Goal: Transaction & Acquisition: Purchase product/service

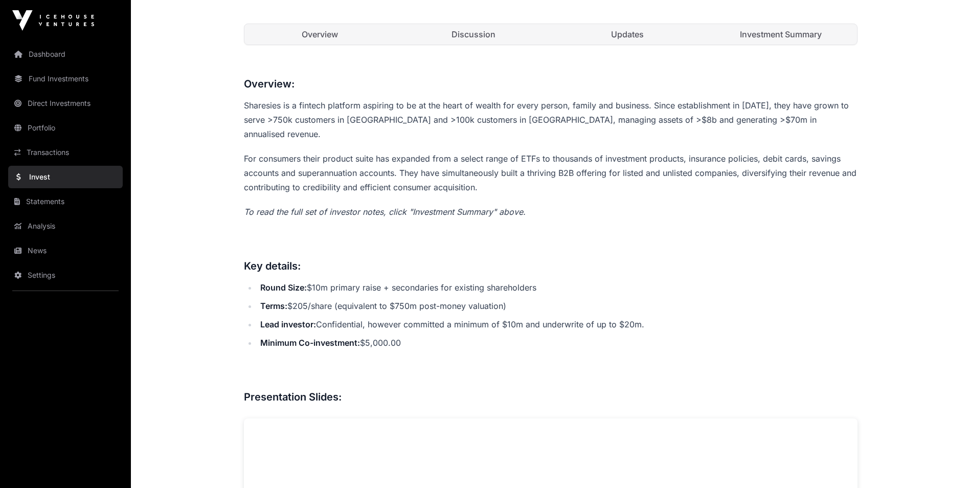
scroll to position [41, 0]
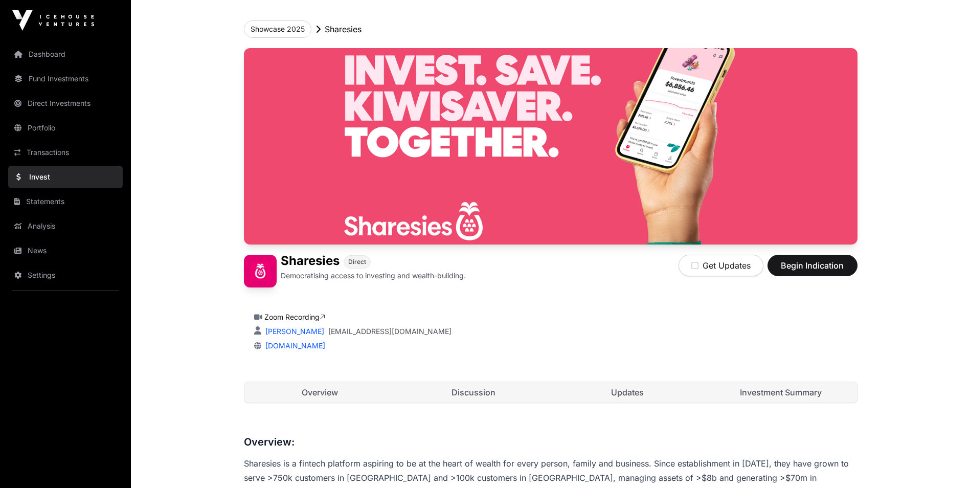
click at [623, 400] on link "Updates" at bounding box center [628, 392] width 152 height 20
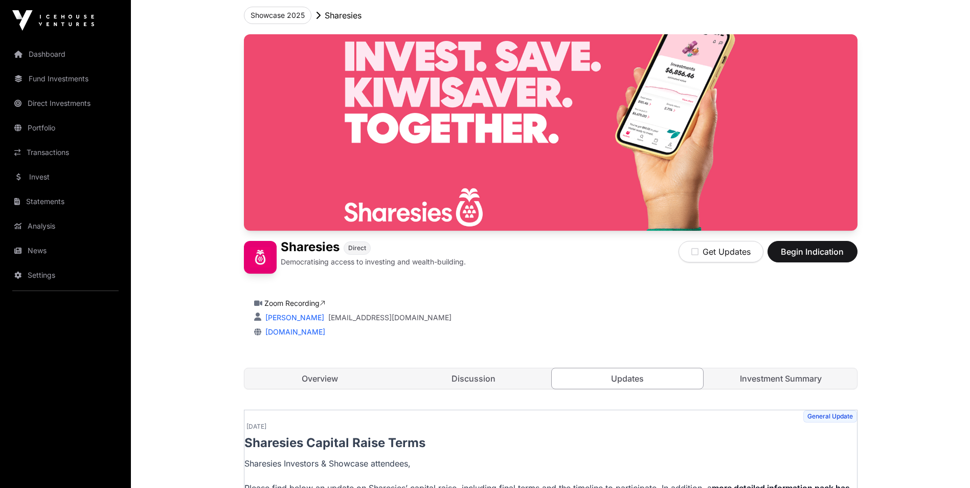
scroll to position [102, 0]
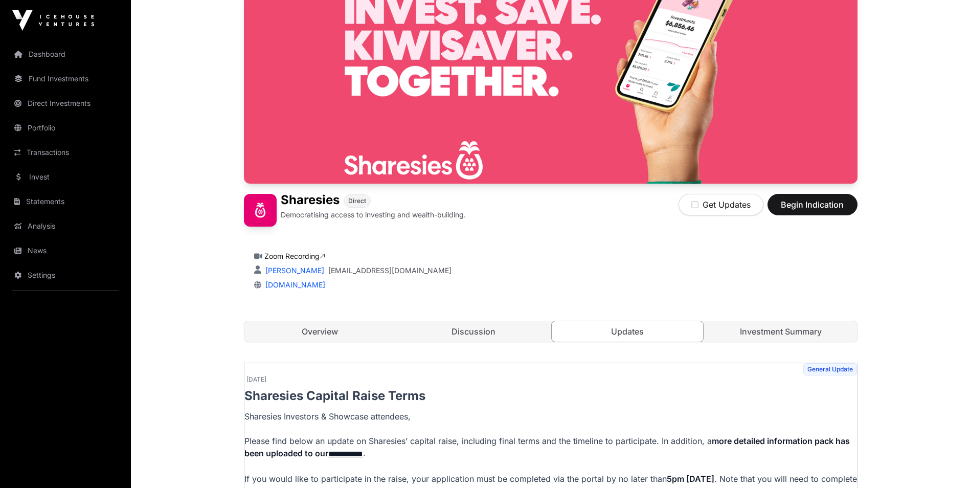
click at [750, 329] on link "Investment Summary" at bounding box center [781, 331] width 152 height 20
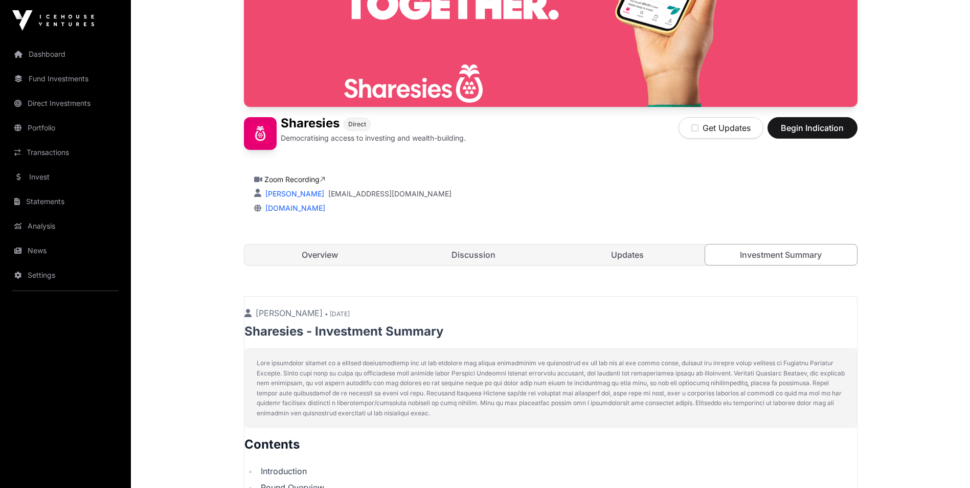
scroll to position [51, 0]
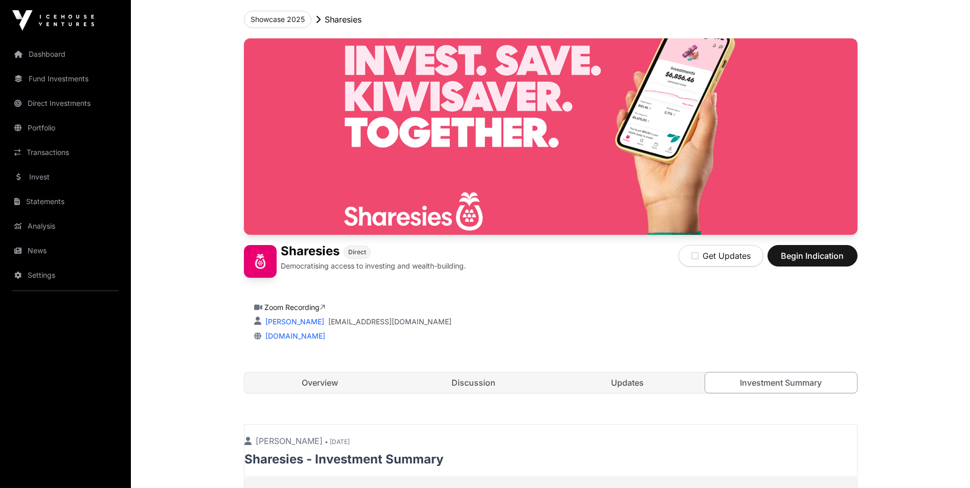
click at [323, 384] on link "Overview" at bounding box center [320, 382] width 152 height 20
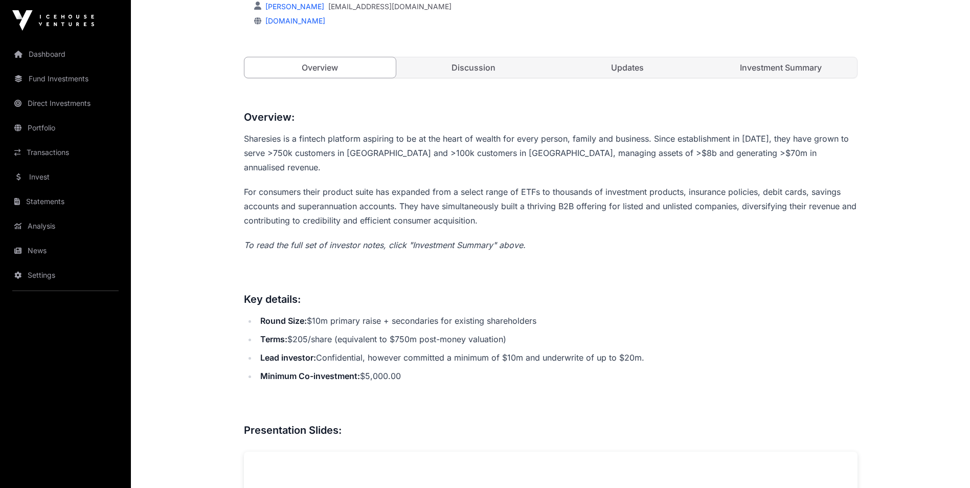
scroll to position [348, 0]
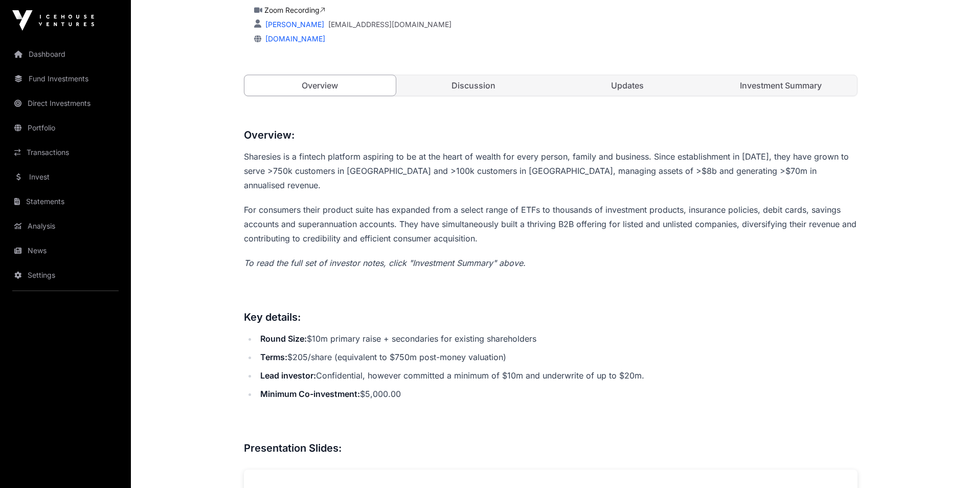
click at [743, 83] on link "Investment Summary" at bounding box center [781, 85] width 152 height 20
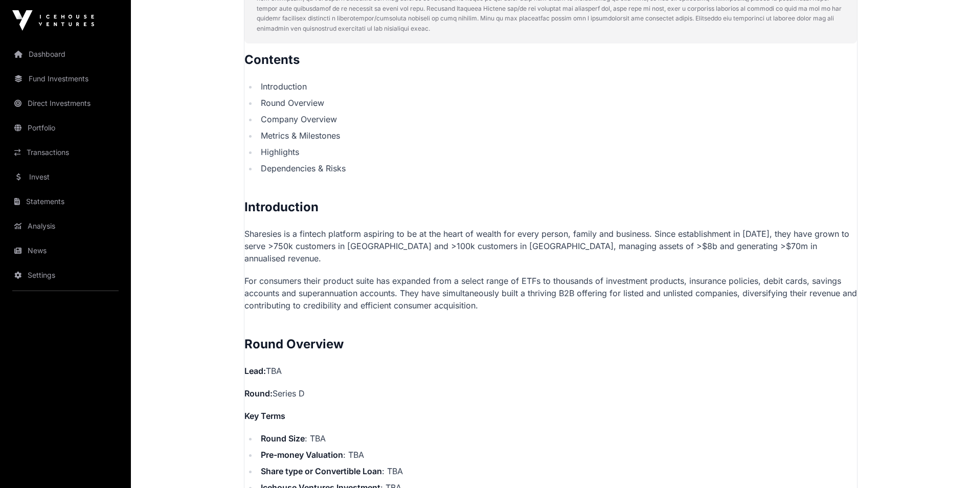
scroll to position [562, 0]
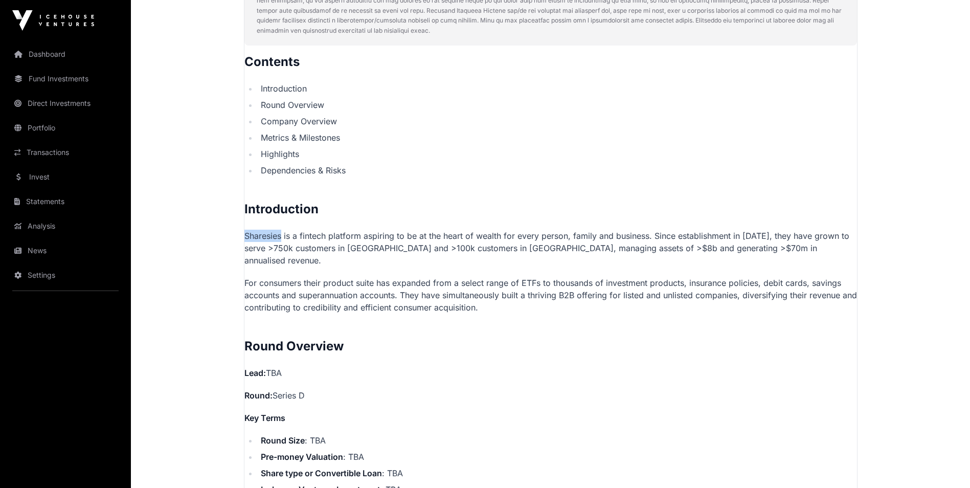
drag, startPoint x: 283, startPoint y: 239, endPoint x: 246, endPoint y: 239, distance: 36.8
click at [246, 239] on p "Sharesies is a fintech platform aspiring to be at the heart of wealth for every…" at bounding box center [550, 248] width 613 height 37
drag, startPoint x: 248, startPoint y: 239, endPoint x: 262, endPoint y: 238, distance: 14.8
copy p "Sharesies"
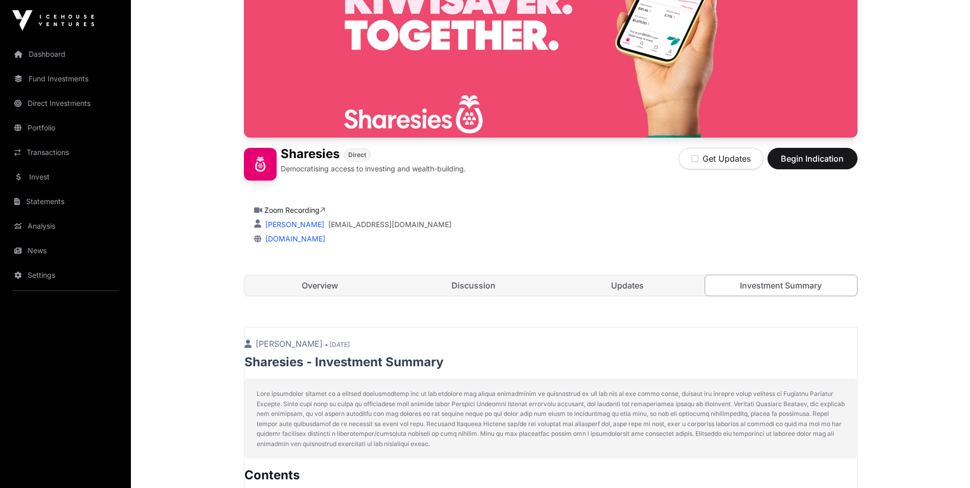
scroll to position [153, 0]
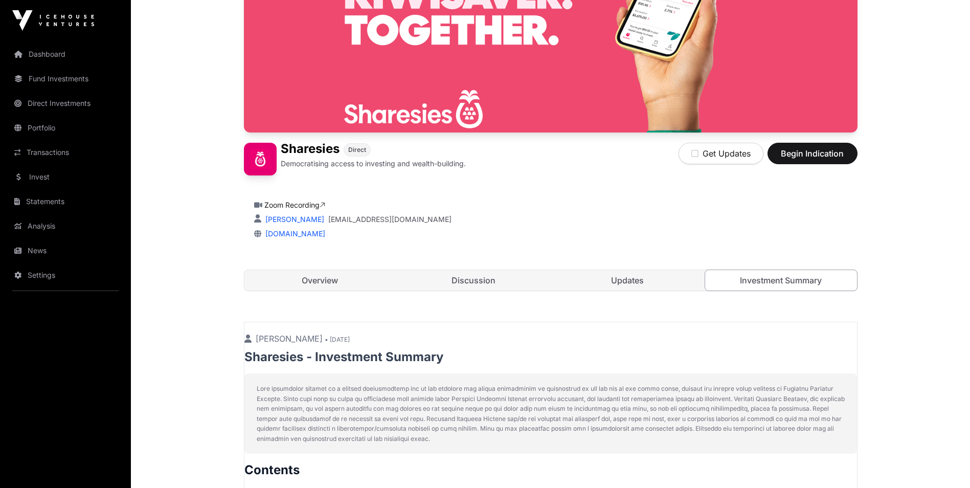
click at [301, 281] on link "Overview" at bounding box center [320, 280] width 152 height 20
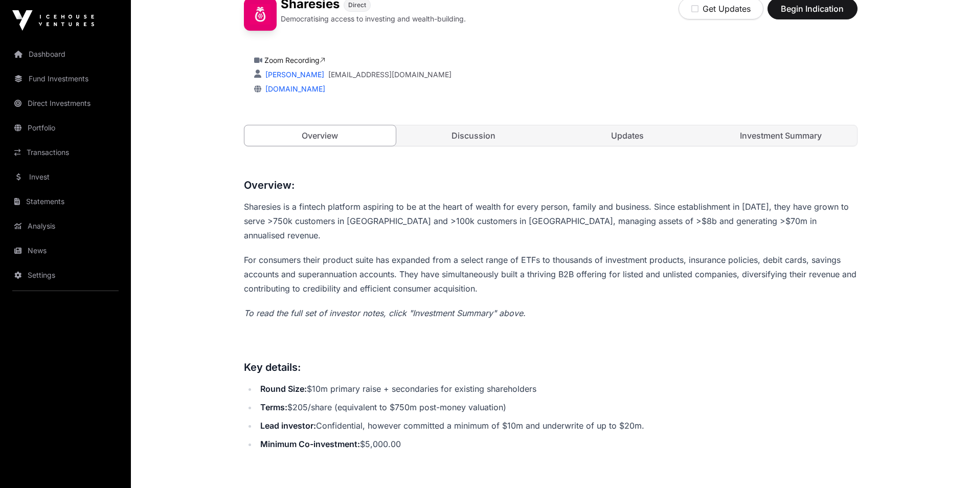
scroll to position [195, 0]
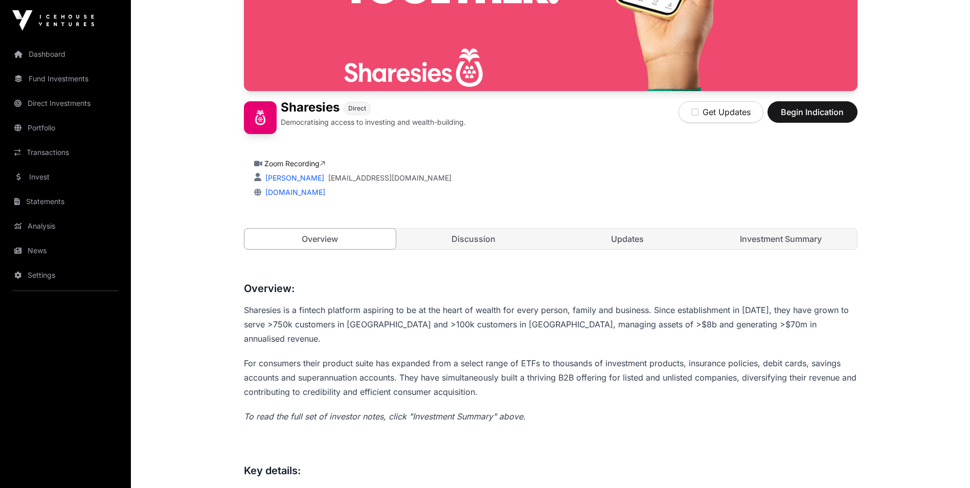
click at [446, 239] on link "Discussion" at bounding box center [474, 239] width 152 height 20
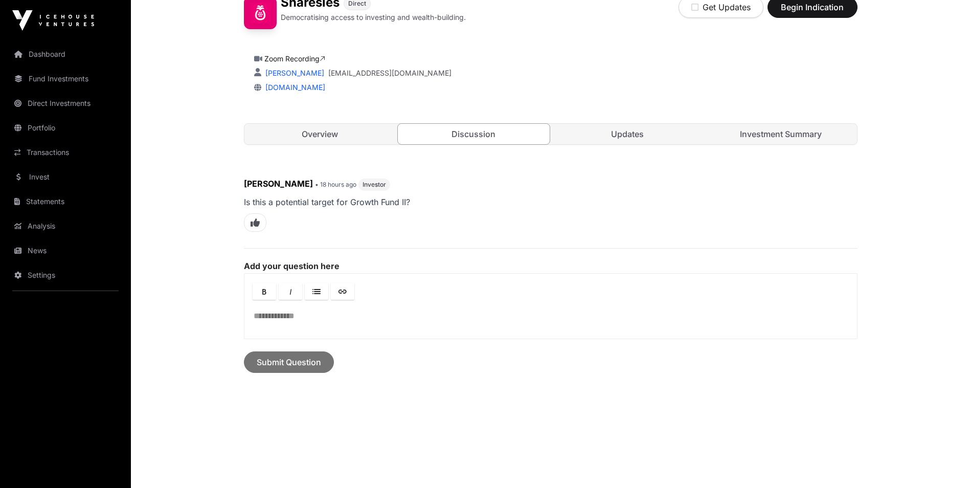
scroll to position [311, 0]
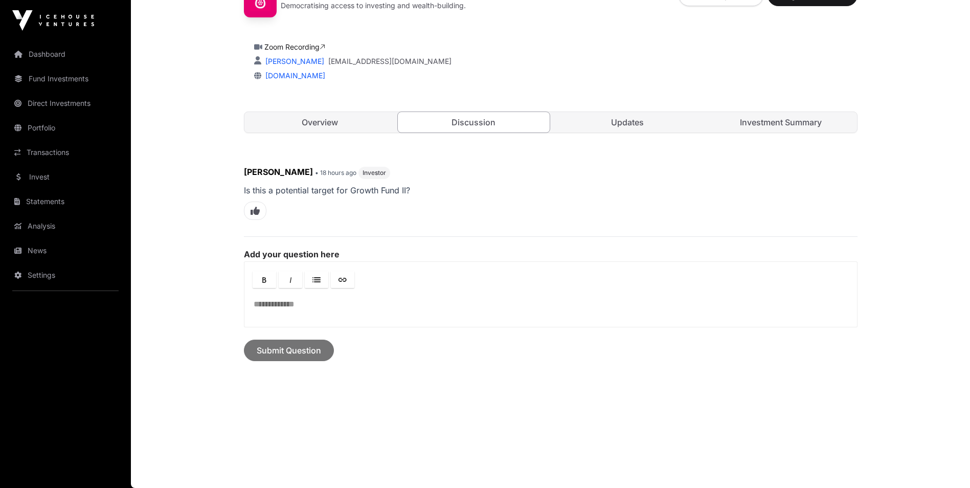
click at [633, 116] on link "Updates" at bounding box center [628, 122] width 152 height 20
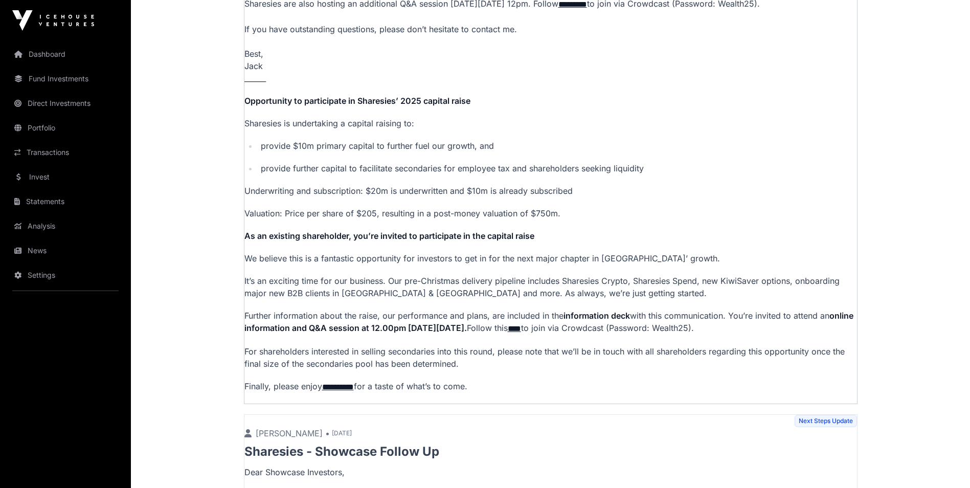
scroll to position [423, 0]
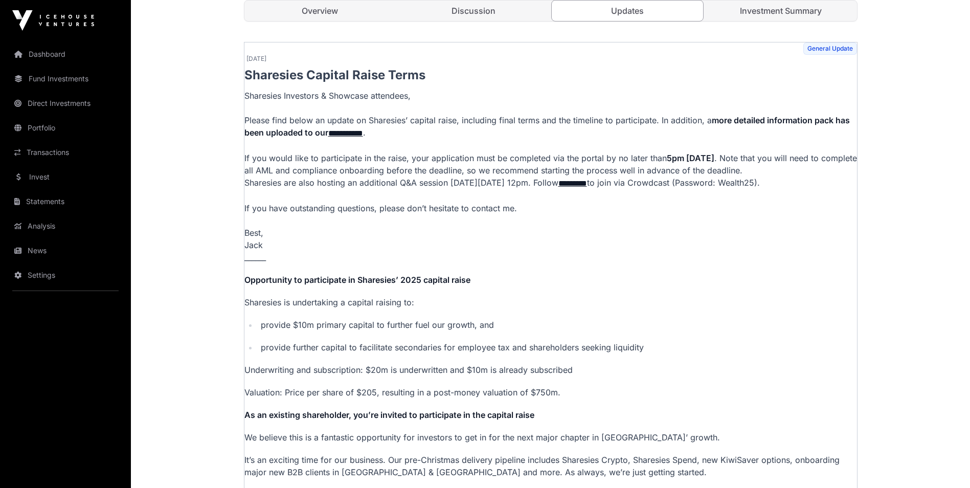
click at [757, 16] on link "Investment Summary" at bounding box center [781, 11] width 152 height 20
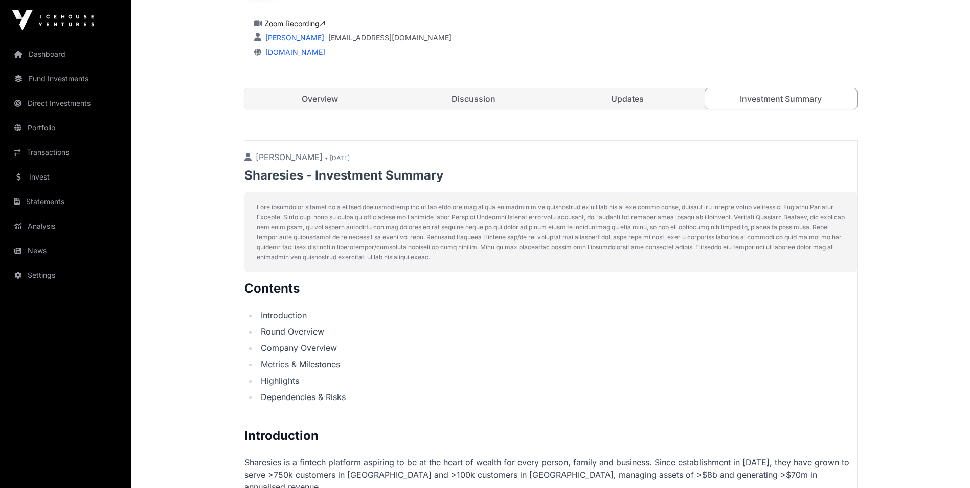
scroll to position [357, 0]
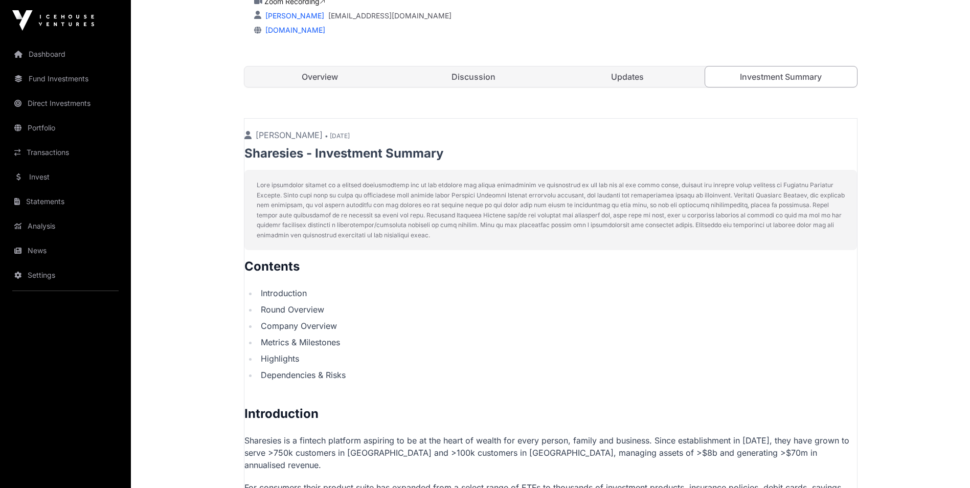
click at [311, 76] on link "Overview" at bounding box center [320, 76] width 152 height 20
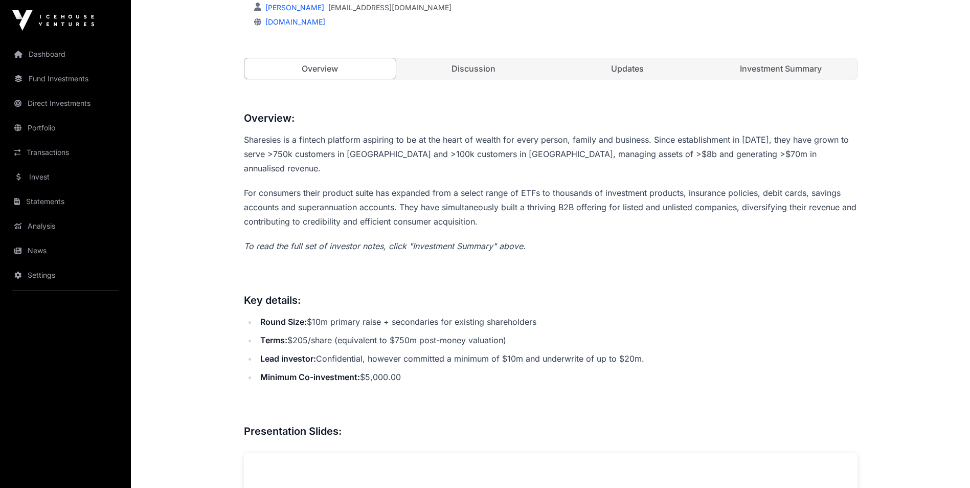
scroll to position [205, 0]
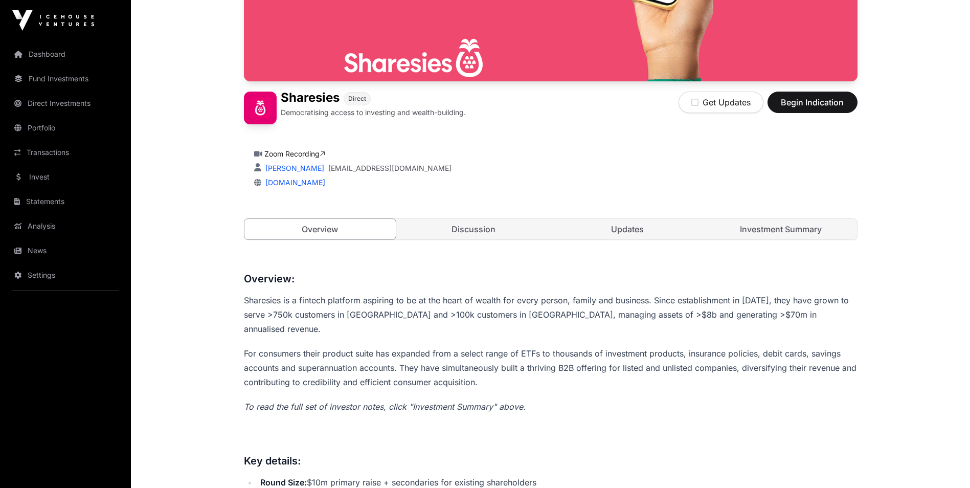
click at [760, 231] on link "Investment Summary" at bounding box center [781, 229] width 152 height 20
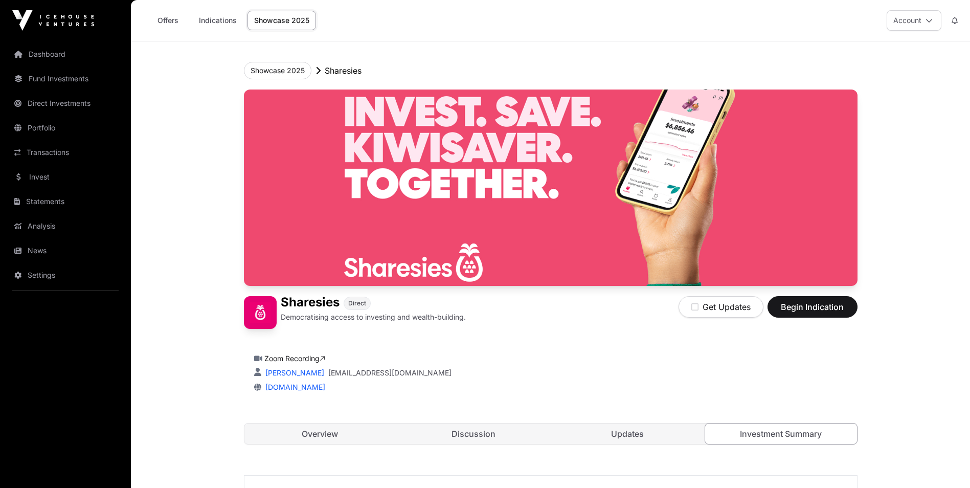
click at [331, 422] on div "Sharesies Direct Democratising access to investing and wealth-building. Get Upd…" at bounding box center [551, 277] width 614 height 375
click at [327, 434] on link "Overview" at bounding box center [320, 433] width 152 height 20
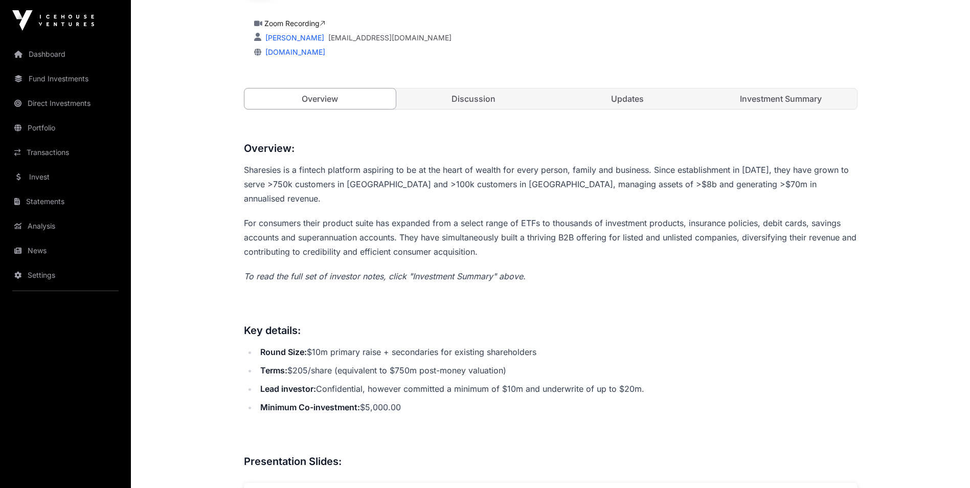
scroll to position [358, 0]
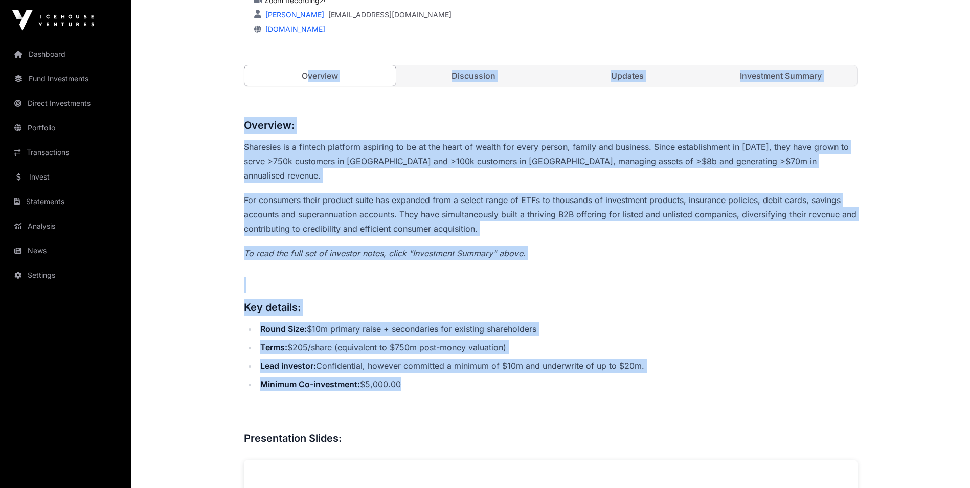
drag, startPoint x: 420, startPoint y: 374, endPoint x: 235, endPoint y: 106, distance: 325.5
drag, startPoint x: 235, startPoint y: 106, endPoint x: 295, endPoint y: 164, distance: 82.8
click at [295, 164] on p "Sharesies is a fintech platform aspiring to be at the heart of wealth for every…" at bounding box center [551, 161] width 614 height 43
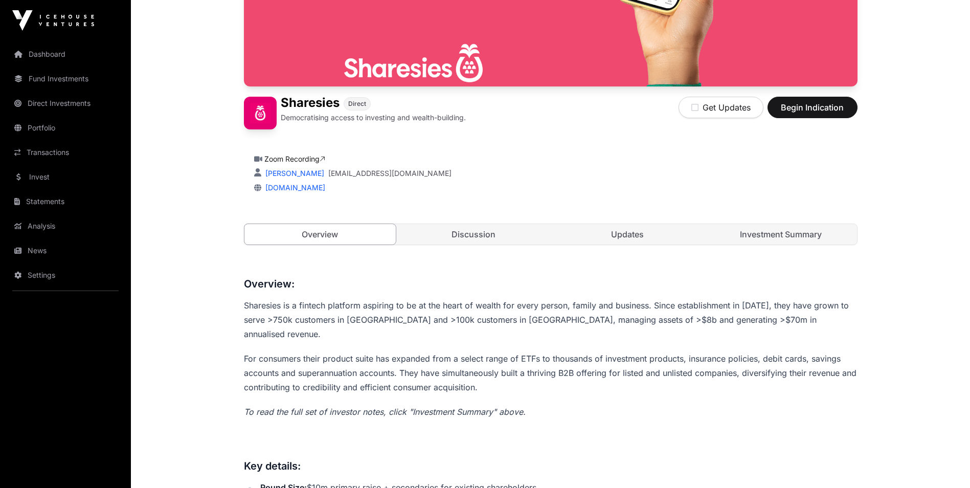
scroll to position [102, 0]
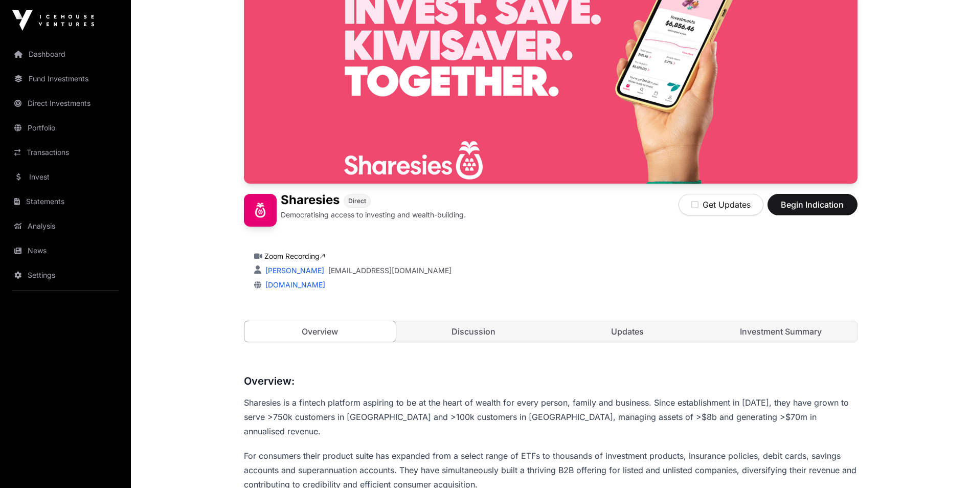
click at [789, 336] on link "Investment Summary" at bounding box center [781, 331] width 152 height 20
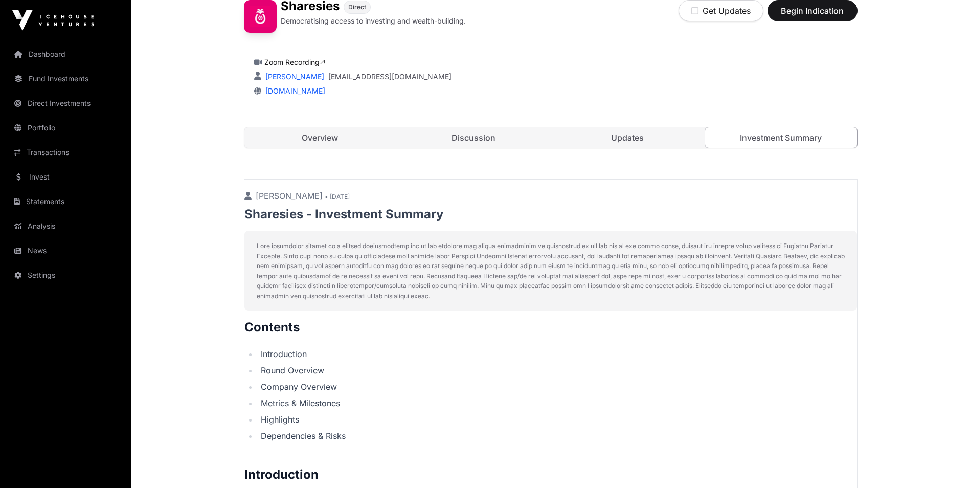
scroll to position [152, 0]
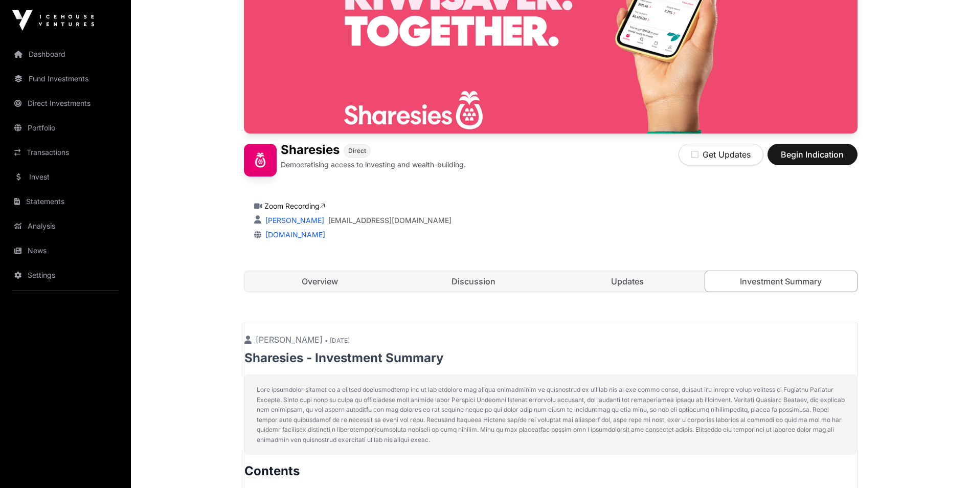
click at [646, 281] on link "Updates" at bounding box center [628, 281] width 152 height 20
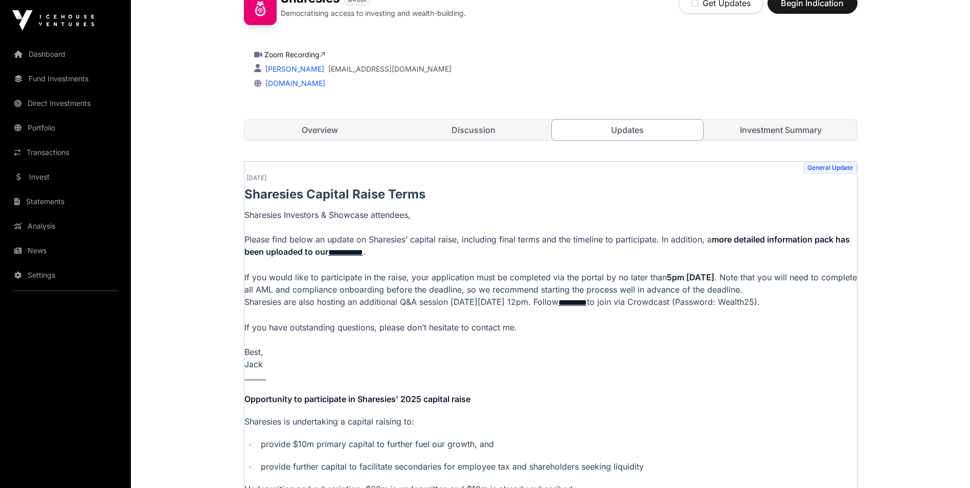
scroll to position [357, 0]
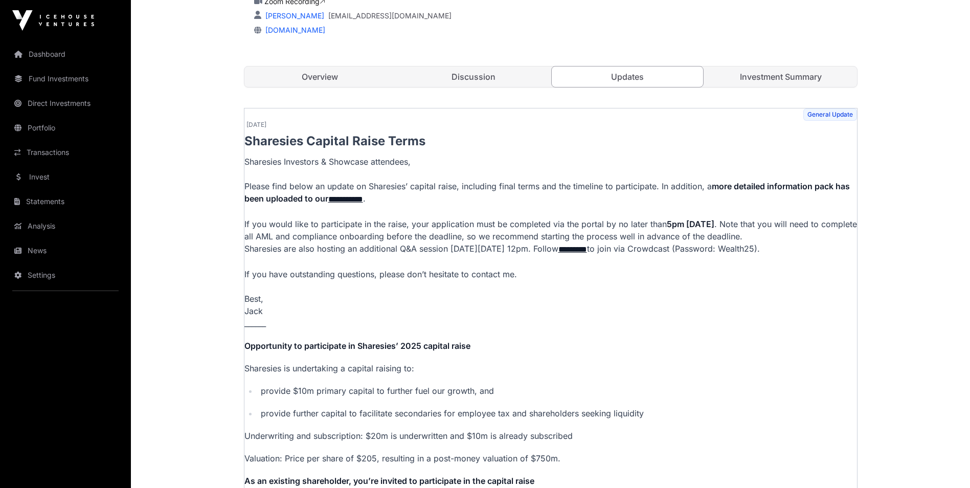
click at [480, 75] on link "Discussion" at bounding box center [474, 76] width 152 height 20
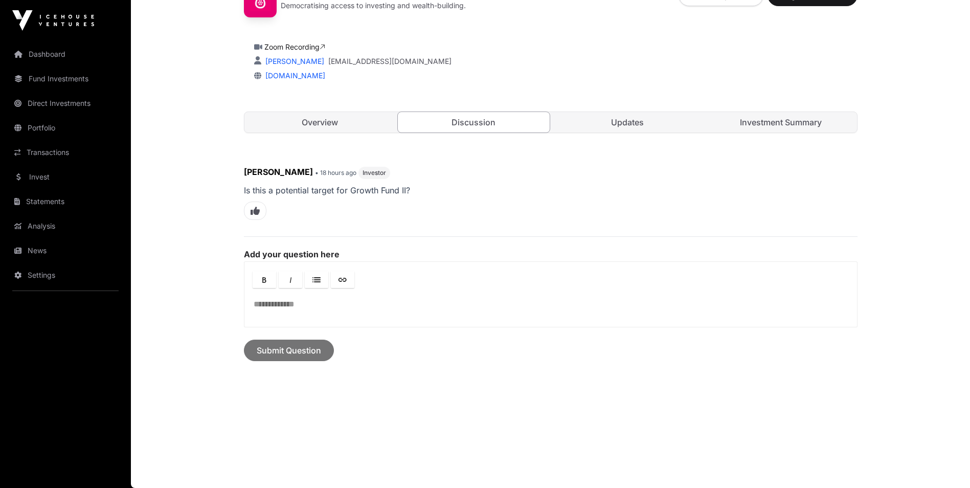
click at [324, 124] on link "Overview" at bounding box center [320, 122] width 152 height 20
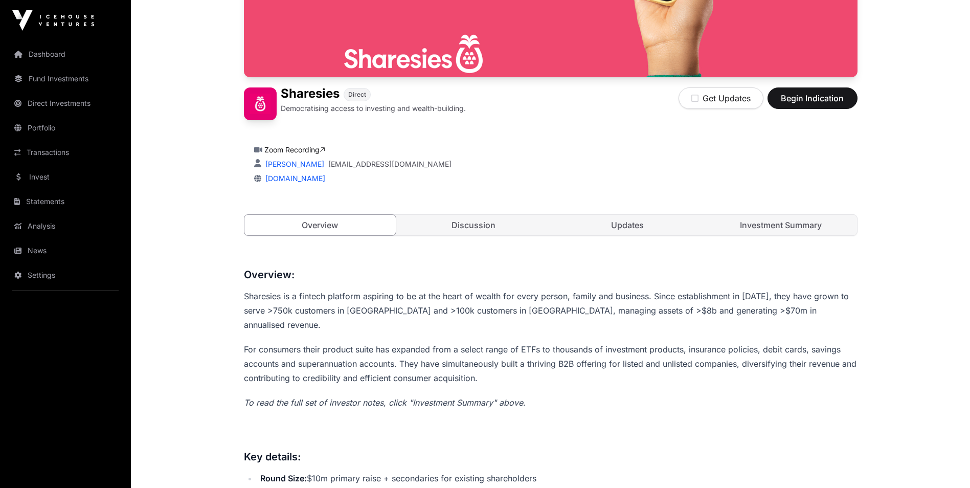
scroll to position [56, 0]
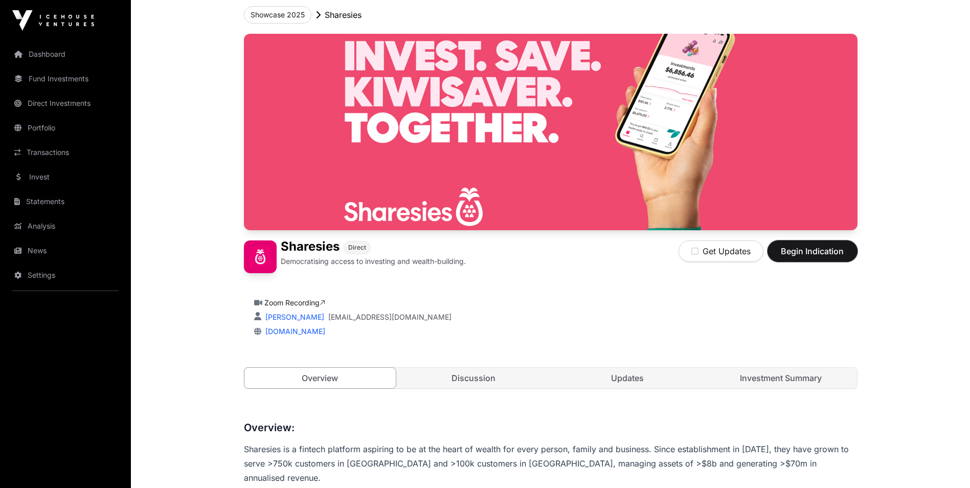
click at [803, 254] on span "Begin Indication" at bounding box center [813, 251] width 64 height 12
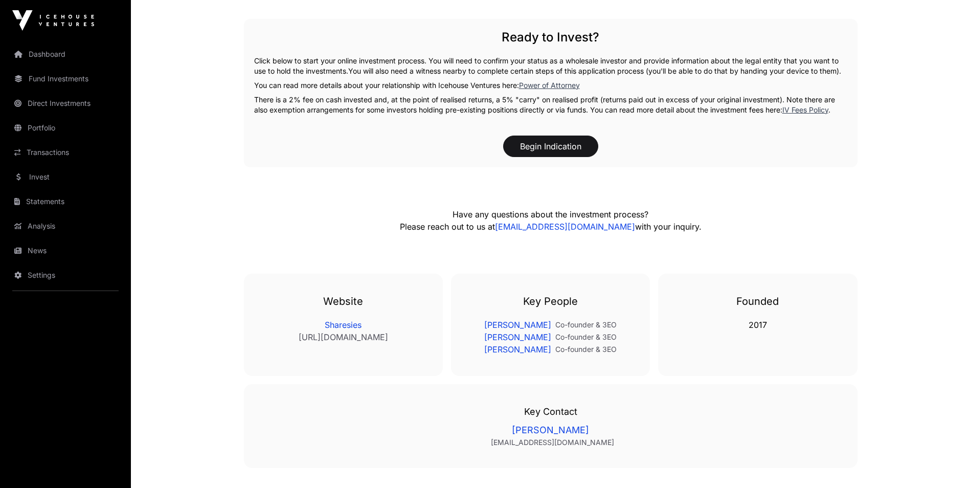
scroll to position [1729, 0]
